Goal: Navigation & Orientation: Find specific page/section

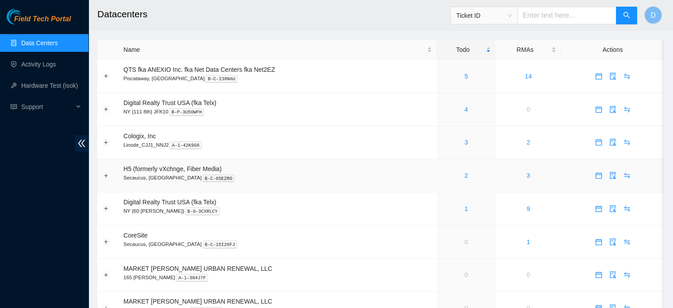
click at [468, 175] on div "2" at bounding box center [466, 175] width 49 height 10
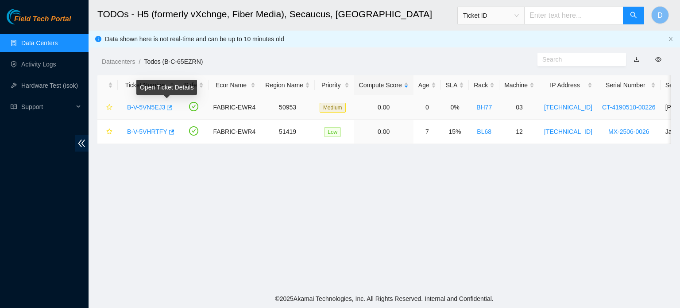
click at [166, 109] on icon "button" at bounding box center [169, 107] width 6 height 6
click at [40, 39] on link "Data Centers" at bounding box center [39, 42] width 36 height 7
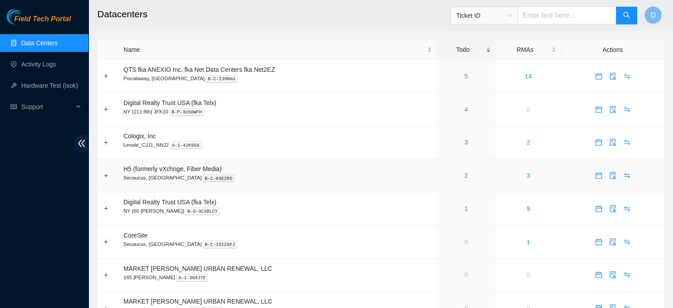
drag, startPoint x: 227, startPoint y: 185, endPoint x: 239, endPoint y: 185, distance: 11.1
click at [50, 86] on link "Hardware Test (isok)" at bounding box center [49, 85] width 57 height 7
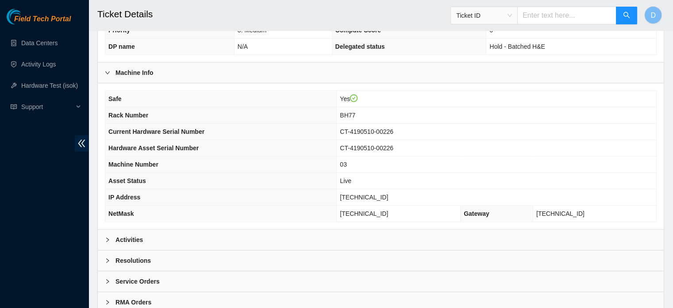
scroll to position [280, 0]
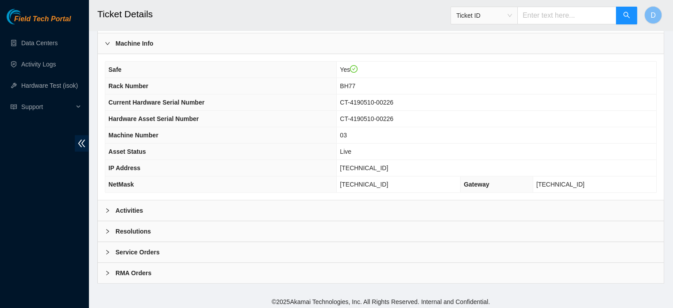
click at [208, 214] on div "Activities" at bounding box center [381, 210] width 566 height 20
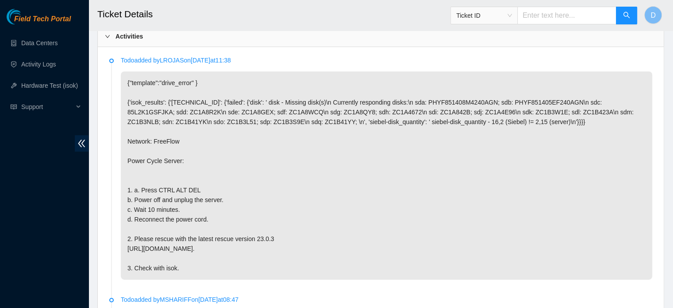
scroll to position [457, 0]
